Goal: Task Accomplishment & Management: Manage account settings

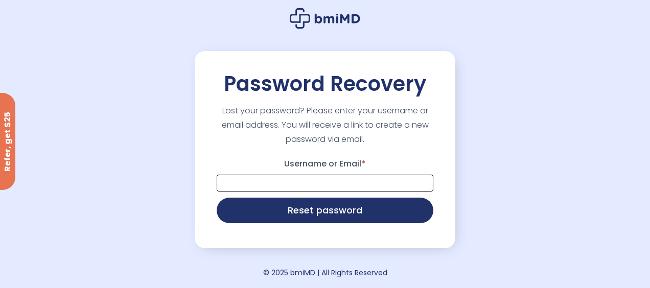
click at [320, 186] on input "Username or Email *" at bounding box center [325, 183] width 217 height 17
type input "**********"
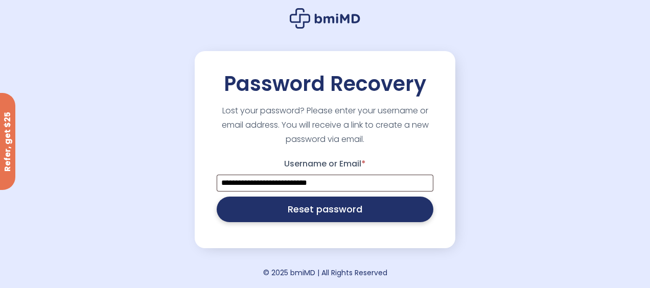
click at [312, 213] on button "Reset password" at bounding box center [325, 210] width 217 height 26
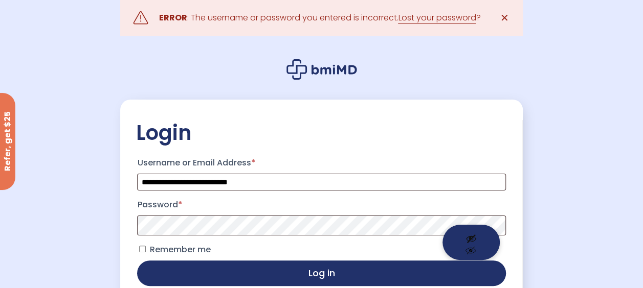
click at [473, 248] on button "Show password" at bounding box center [470, 242] width 57 height 35
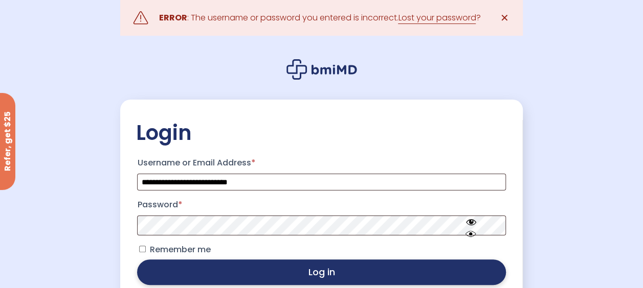
click at [304, 273] on button "Log in" at bounding box center [321, 273] width 368 height 26
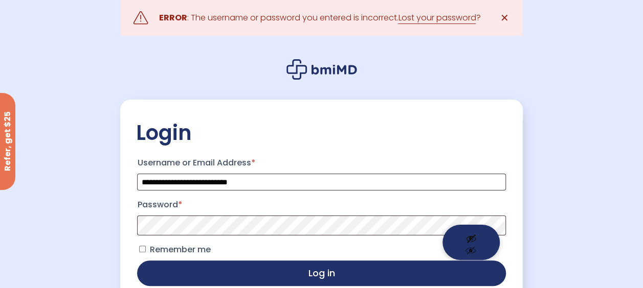
click at [466, 241] on button "Show password" at bounding box center [470, 242] width 57 height 35
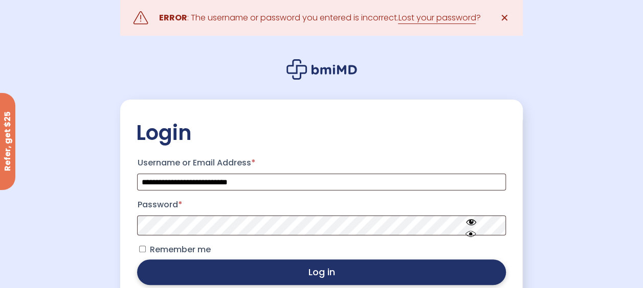
click at [283, 270] on button "Log in" at bounding box center [321, 273] width 368 height 26
